Goal: Find specific page/section

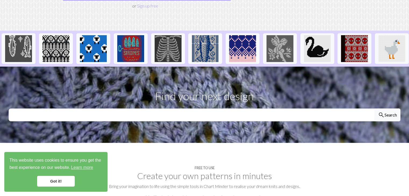
scroll to position [161, 0]
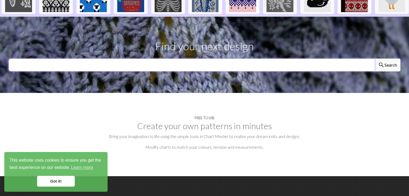
click at [192, 59] on input "text" at bounding box center [192, 65] width 366 height 13
type input "Щ"
type input "Owk"
click at [375, 59] on button "search Search" at bounding box center [388, 65] width 26 height 13
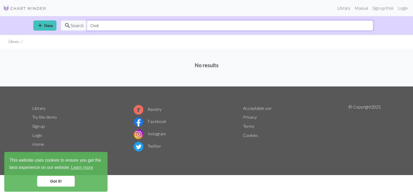
click at [99, 26] on input "Owk" at bounding box center [230, 25] width 286 height 10
click at [94, 26] on input "Owk" at bounding box center [230, 25] width 286 height 10
click at [111, 25] on input "Owk" at bounding box center [230, 25] width 286 height 10
type input "Ow l"
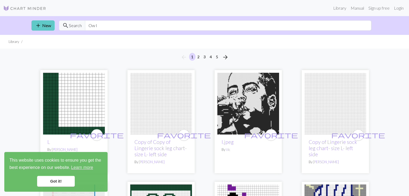
click at [46, 29] on link "add New" at bounding box center [42, 25] width 23 height 10
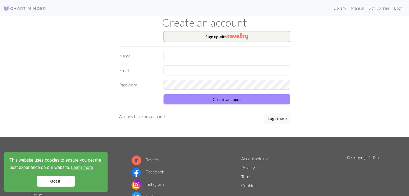
click at [341, 9] on link "Library" at bounding box center [339, 8] width 17 height 11
